Goal: Task Accomplishment & Management: Complete application form

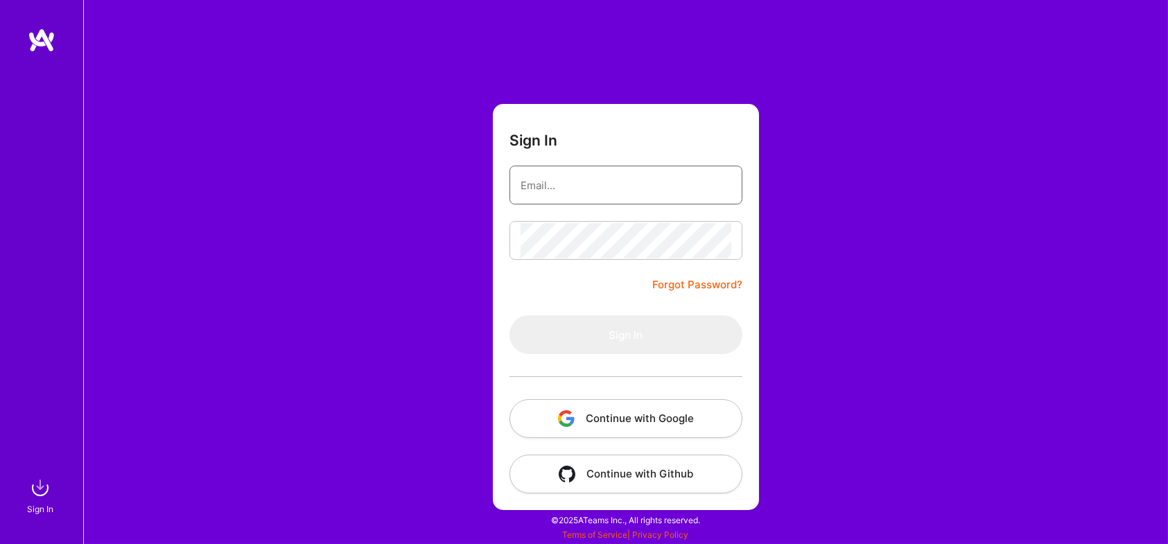
click at [569, 177] on input "email" at bounding box center [626, 185] width 211 height 35
click at [521, 178] on div at bounding box center [521, 178] width 0 height 0
type input "[PERSON_NAME][EMAIL_ADDRESS][DOMAIN_NAME]"
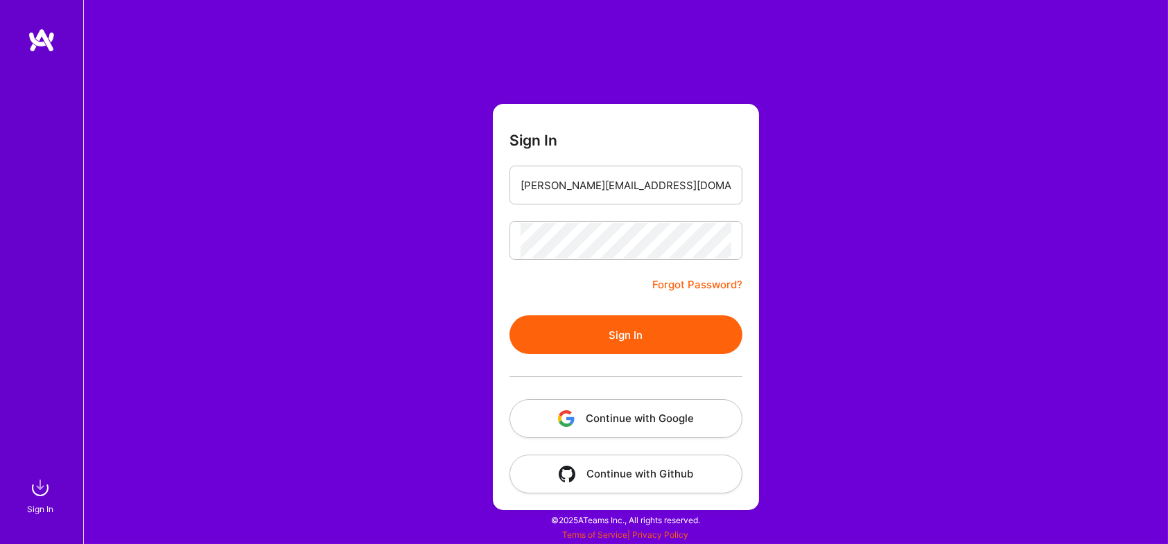
click at [624, 331] on button "Sign In" at bounding box center [625, 334] width 233 height 39
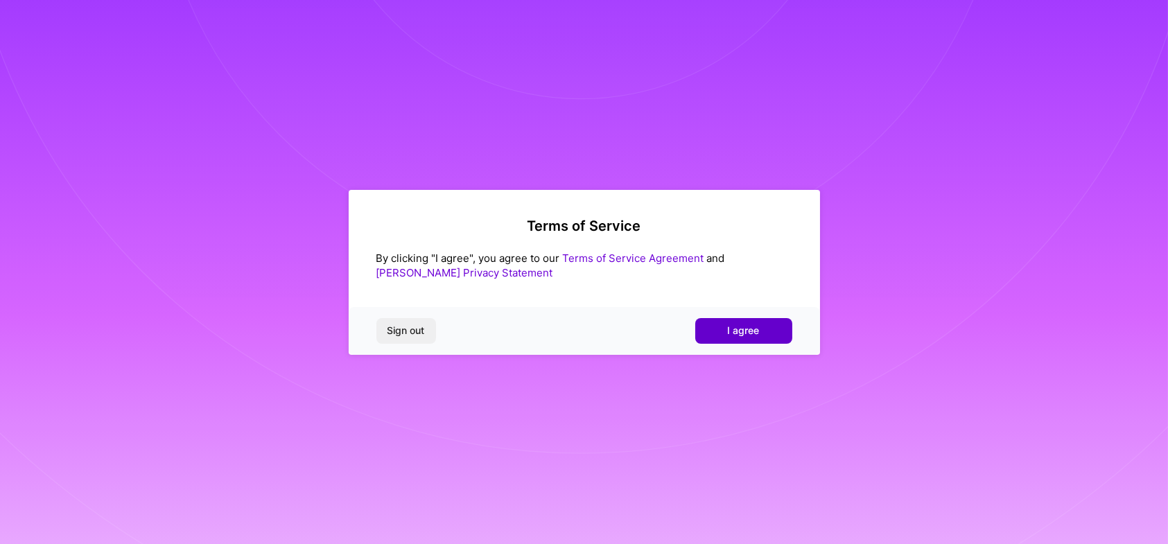
click at [759, 328] on button "I agree" at bounding box center [743, 330] width 97 height 25
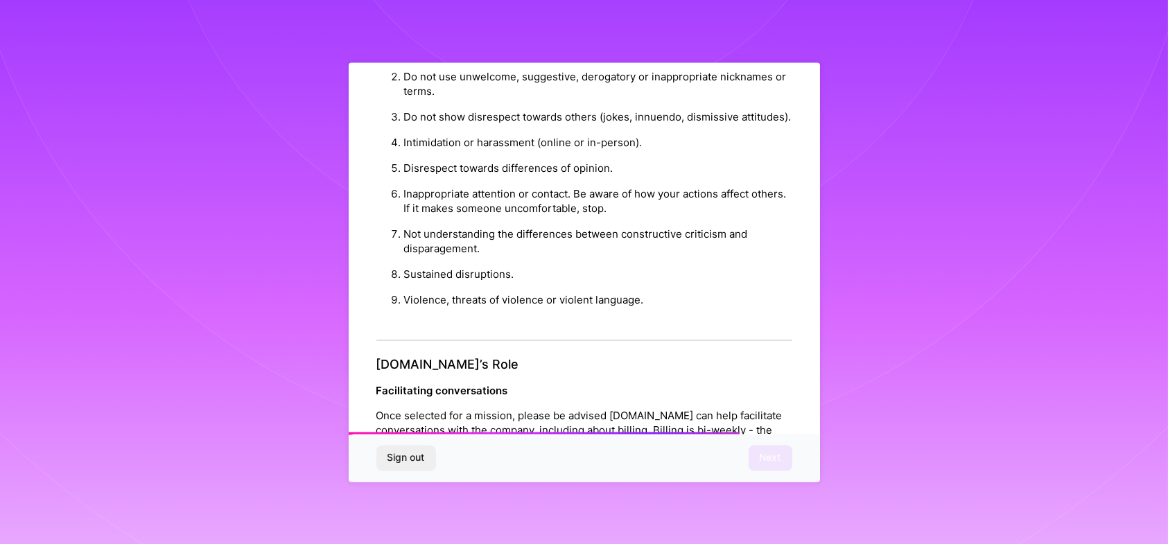
scroll to position [1544, 0]
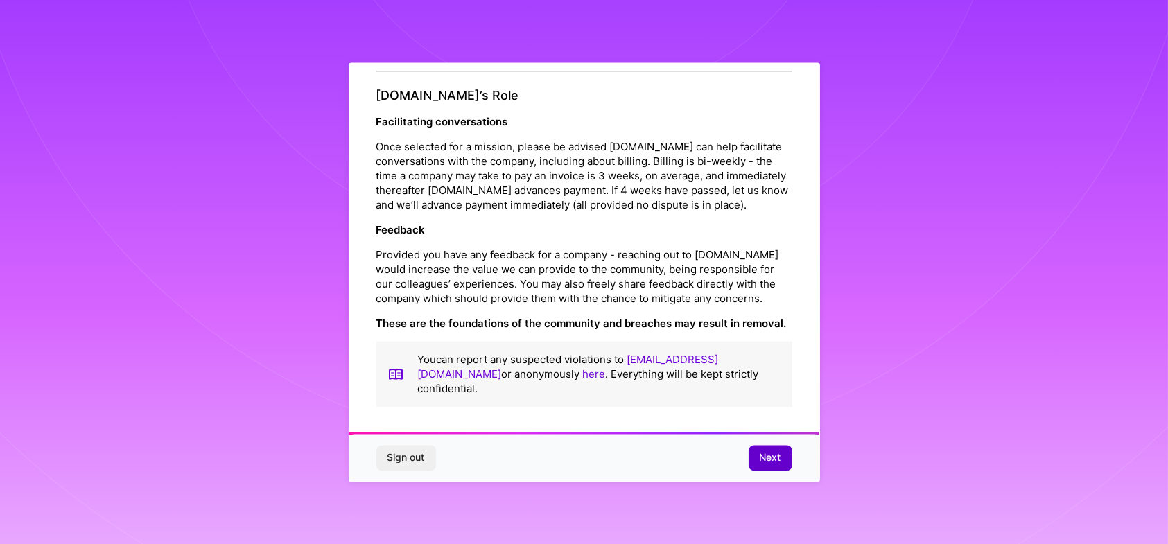
click at [783, 451] on button "Next" at bounding box center [771, 458] width 44 height 25
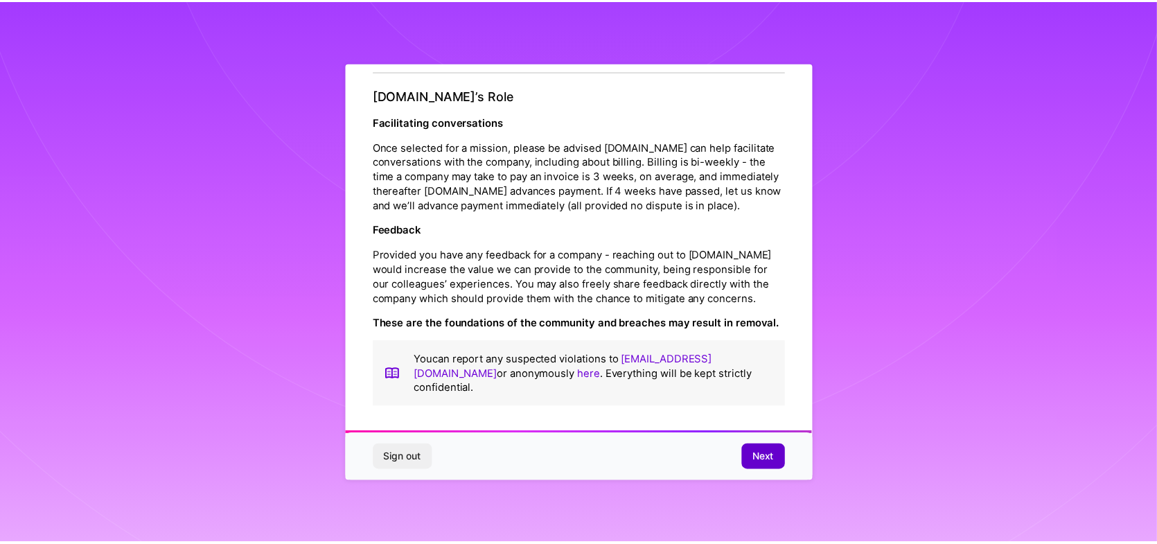
scroll to position [0, 0]
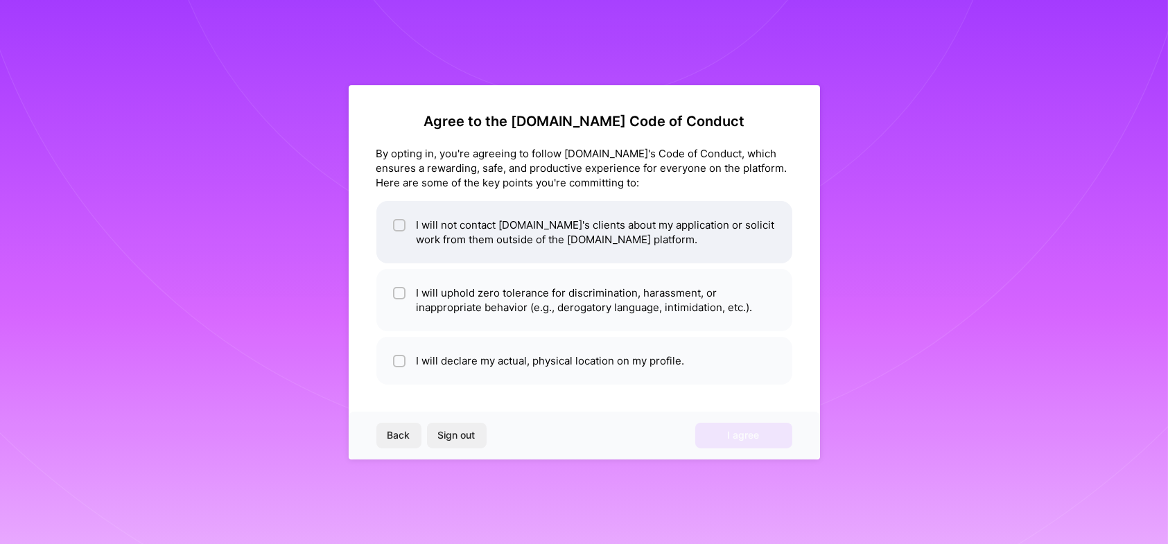
click at [458, 237] on li "I will not contact A.Team's clients about my application or solicit work from t…" at bounding box center [584, 232] width 416 height 62
checkbox input "true"
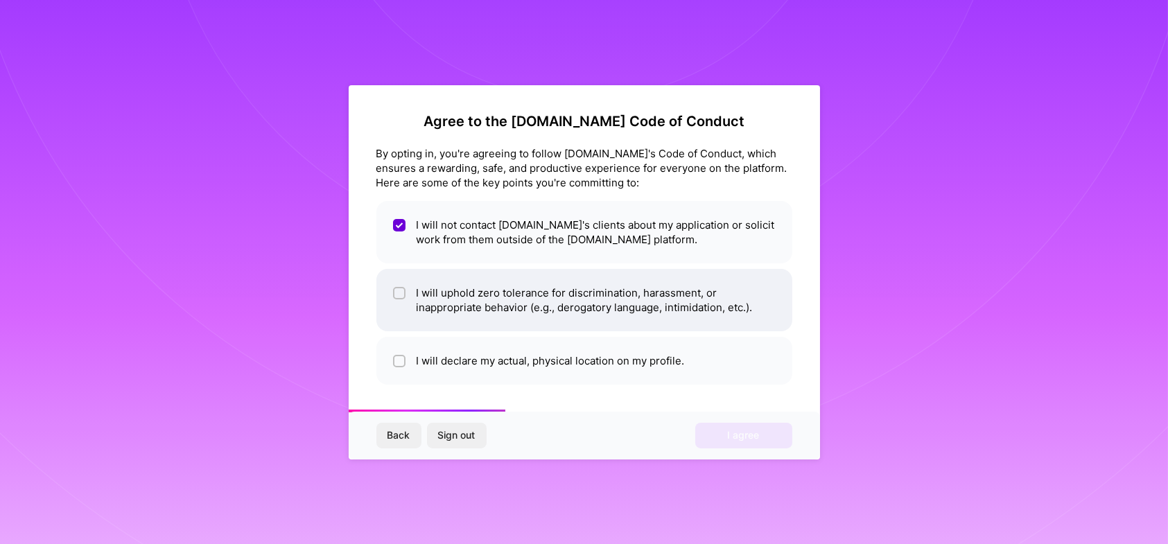
click at [433, 302] on li "I will uphold zero tolerance for discrimination, harassment, or inappropriate b…" at bounding box center [584, 300] width 416 height 62
checkbox input "true"
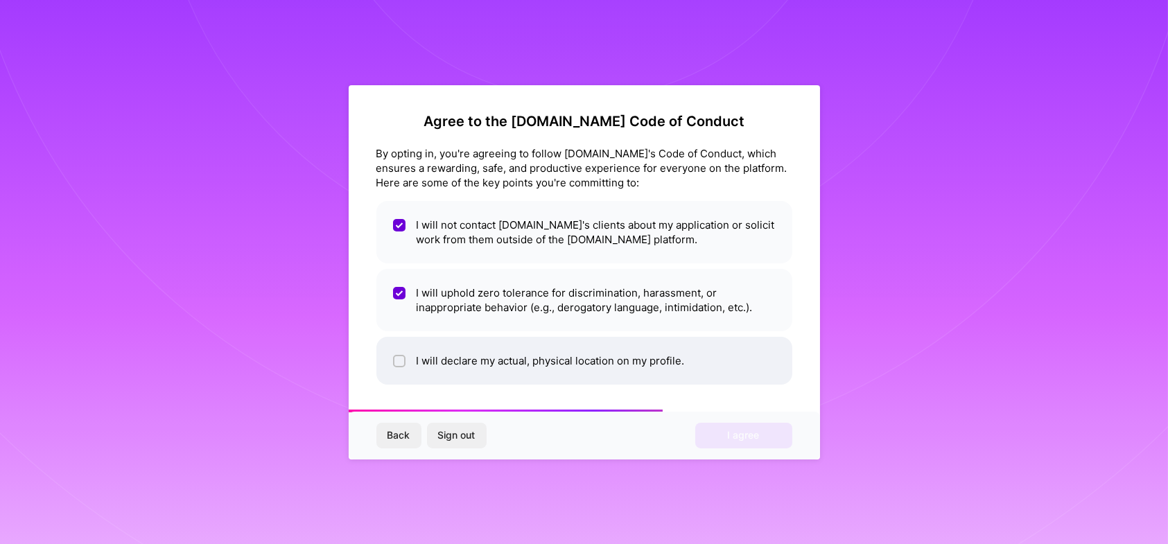
click at [452, 349] on li "I will declare my actual, physical location on my profile." at bounding box center [584, 361] width 416 height 48
checkbox input "true"
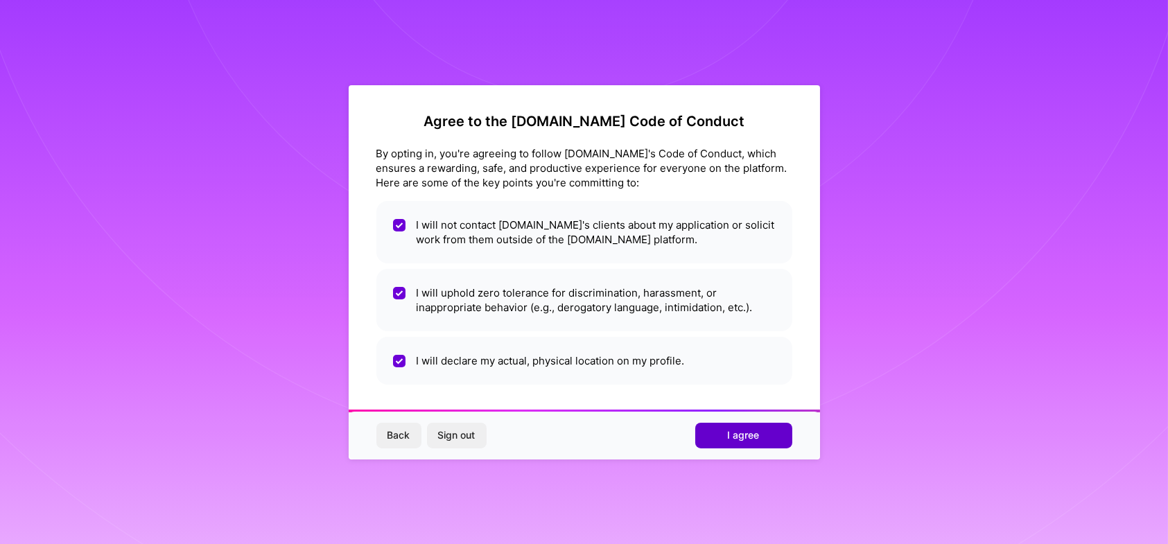
click at [762, 441] on button "I agree" at bounding box center [743, 435] width 97 height 25
